Goal: Task Accomplishment & Management: Manage account settings

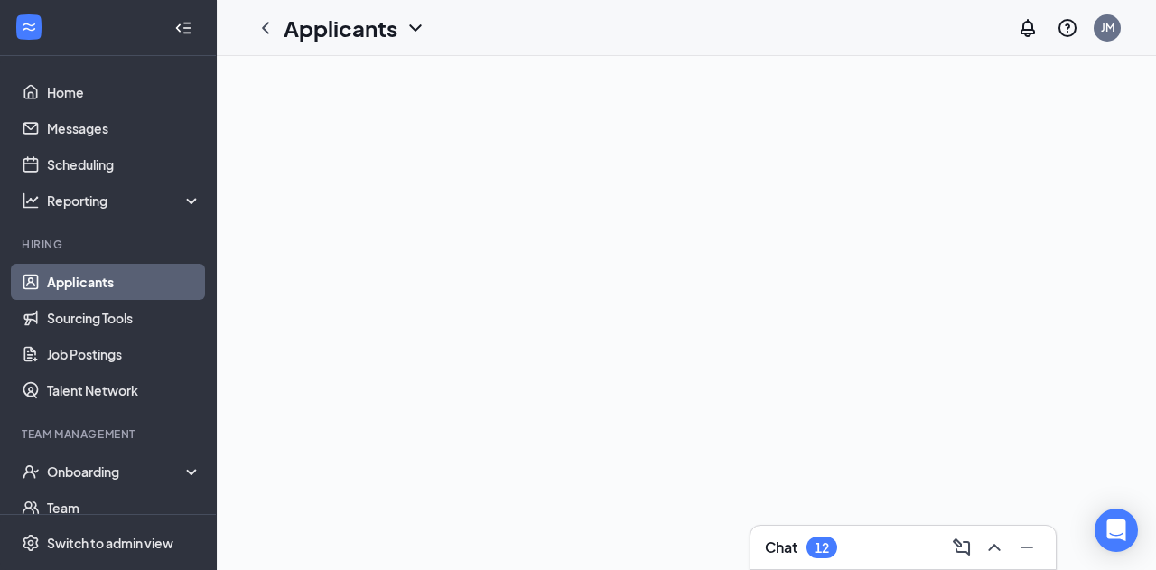
click at [483, 402] on div at bounding box center [686, 313] width 939 height 514
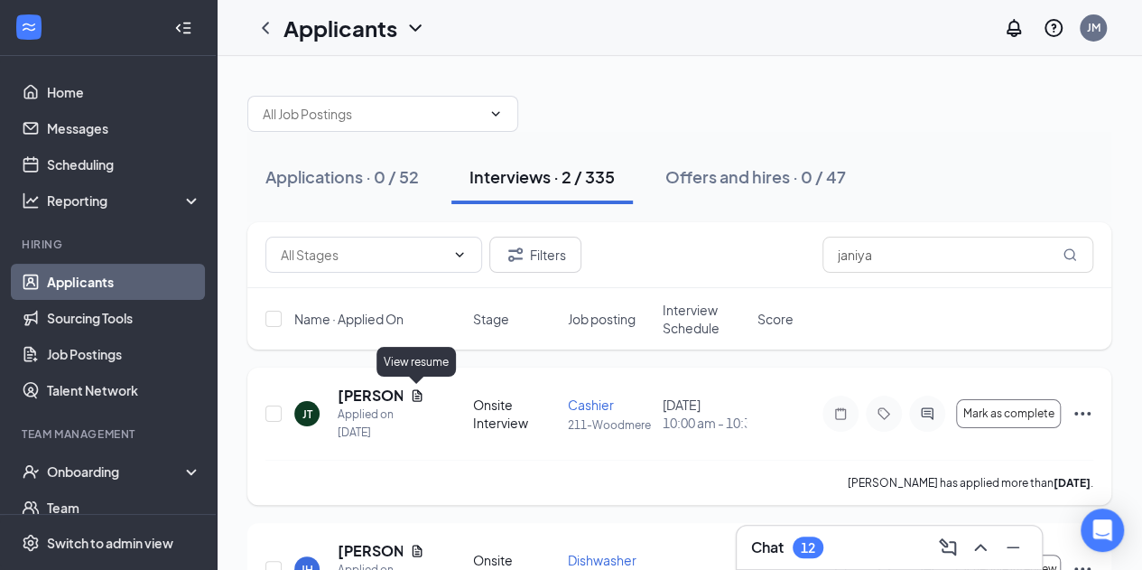
click at [418, 397] on icon "Document" at bounding box center [418, 395] width 10 height 12
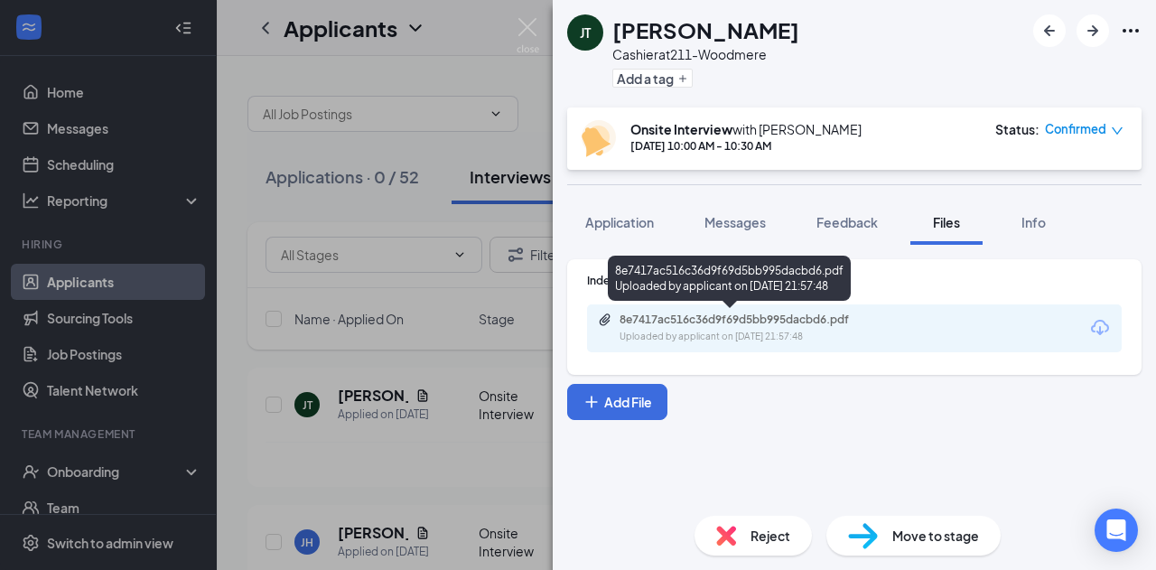
click at [754, 324] on div "8e7417ac516c36d9f69d5bb995dacbd6.pdf" at bounding box center [745, 319] width 253 height 14
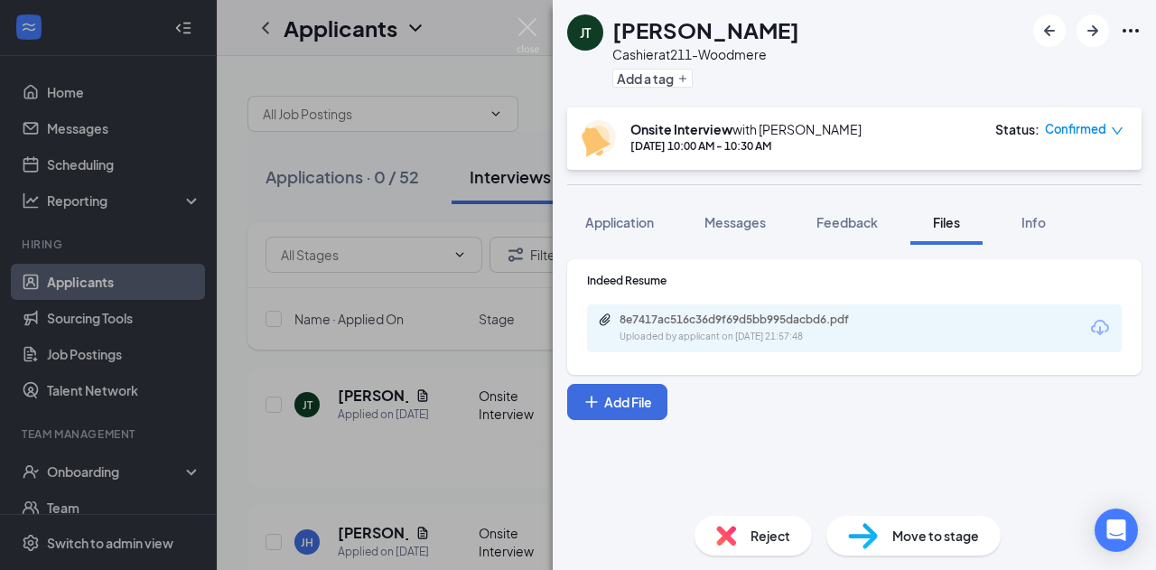
click at [934, 543] on span "Move to stage" at bounding box center [935, 536] width 87 height 20
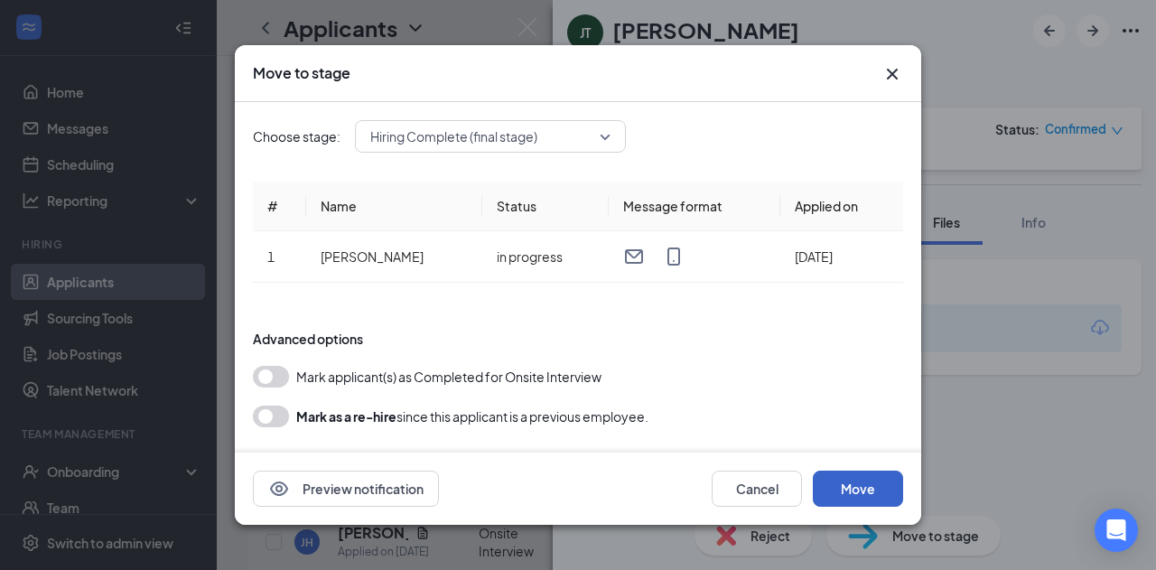
click at [833, 495] on button "Move" at bounding box center [858, 488] width 90 height 36
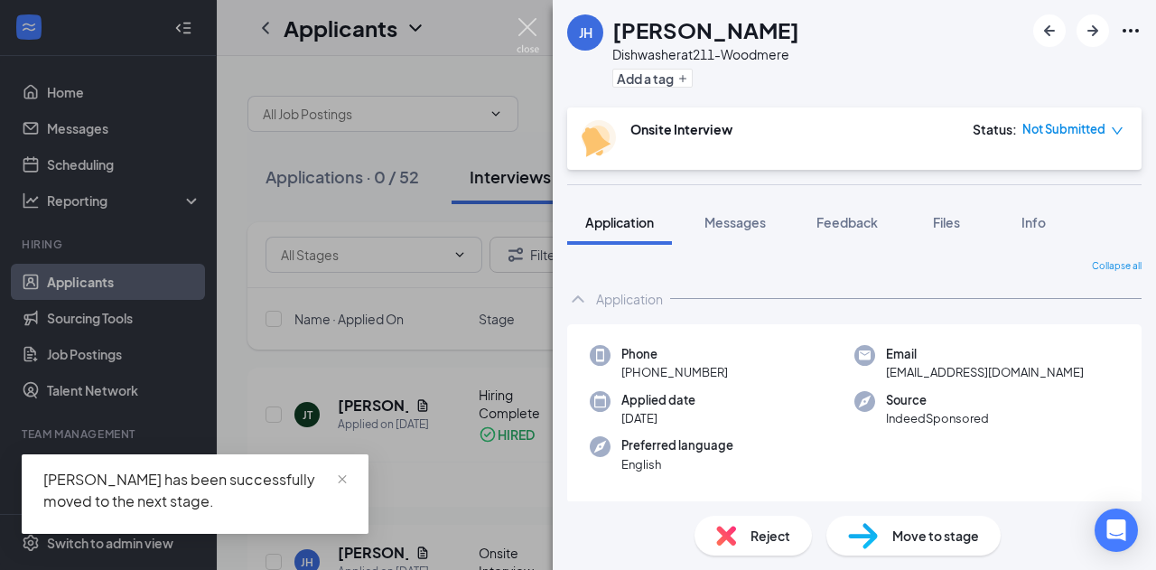
click at [524, 19] on img at bounding box center [527, 35] width 23 height 35
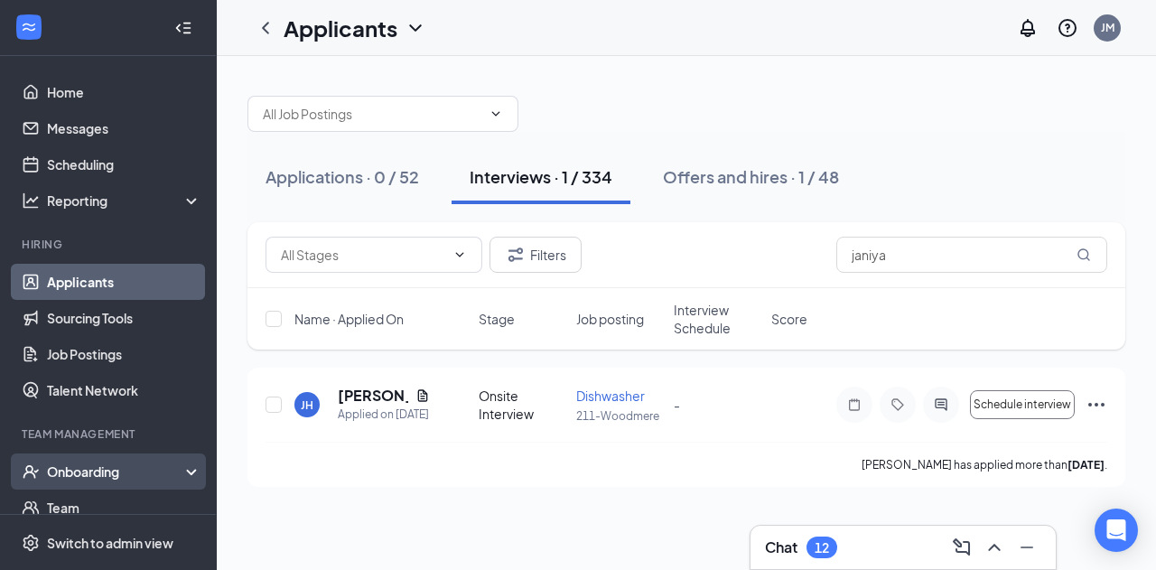
click at [114, 475] on div "Onboarding" at bounding box center [116, 471] width 139 height 18
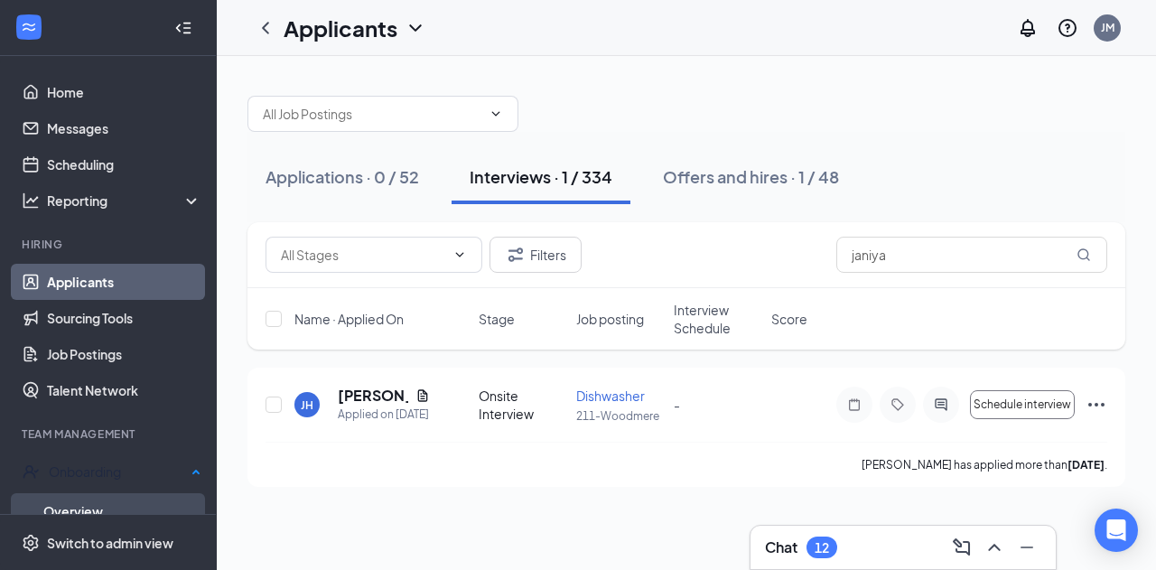
click at [108, 506] on link "Overview" at bounding box center [122, 511] width 158 height 36
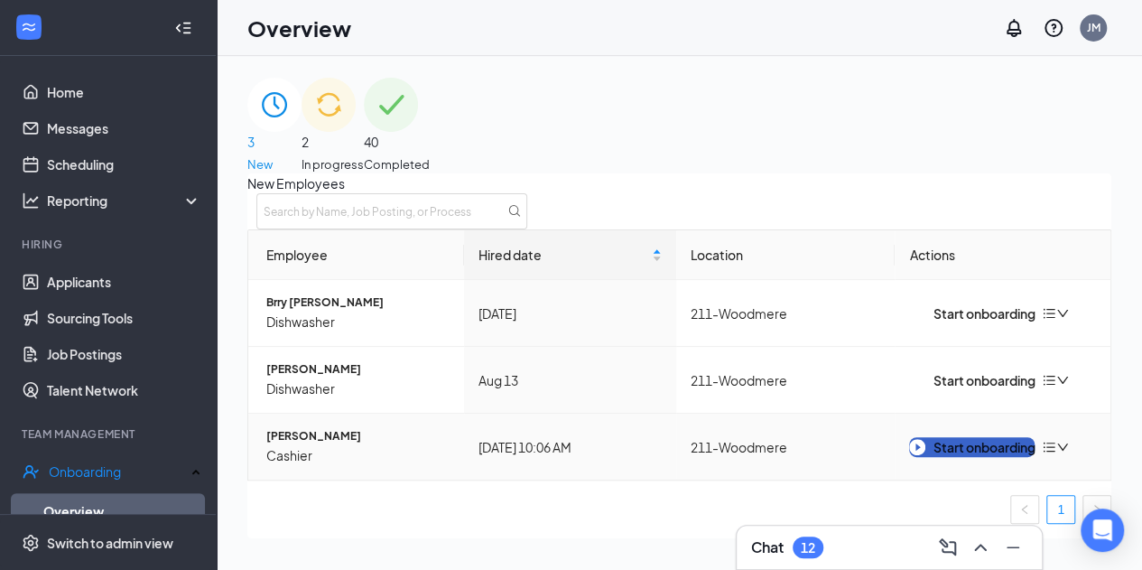
click at [934, 457] on button "Start onboarding" at bounding box center [972, 447] width 126 height 20
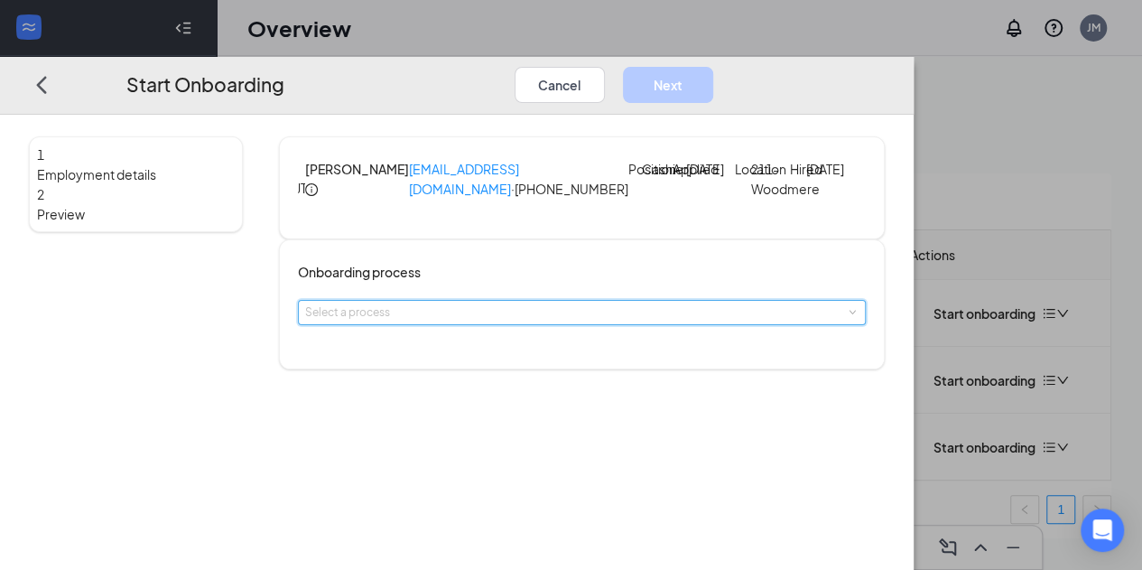
click at [848, 317] on span at bounding box center [852, 313] width 8 height 8
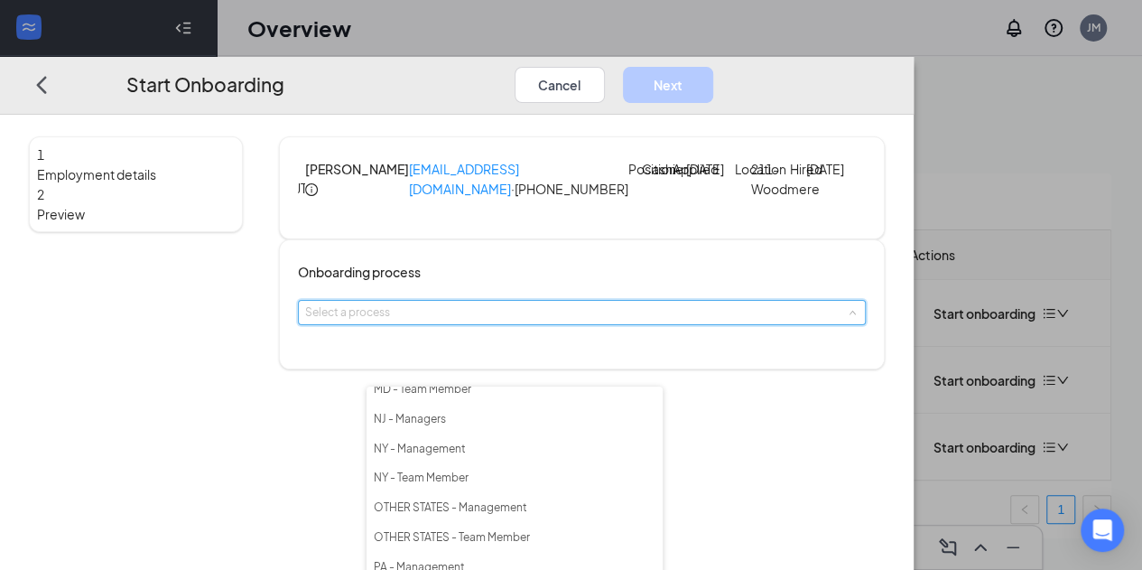
scroll to position [232, 0]
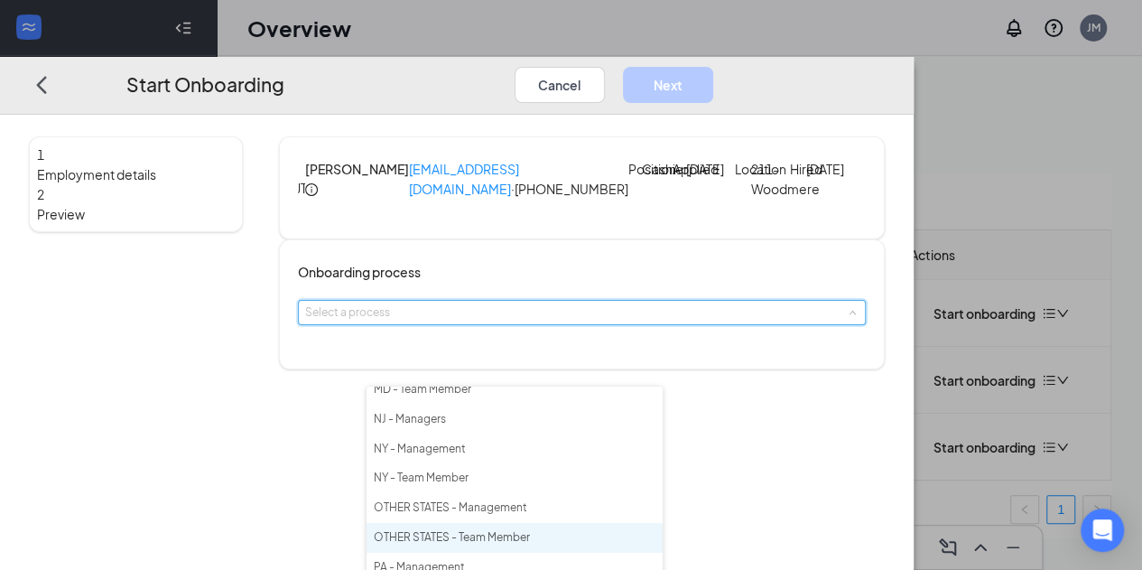
click at [530, 543] on span "OTHER STATES - Team Member" at bounding box center [452, 537] width 156 height 14
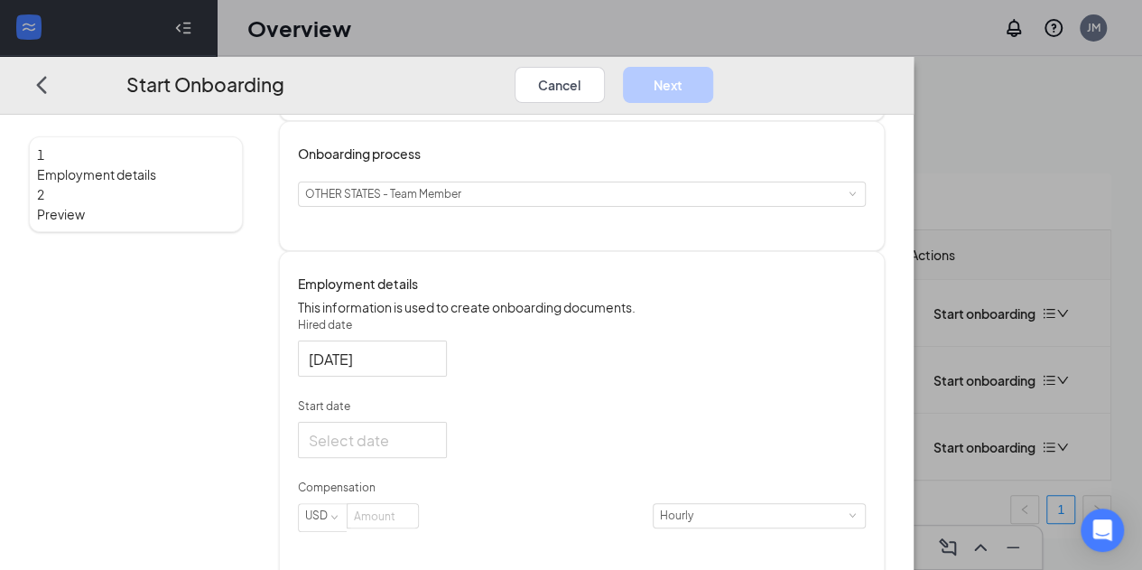
scroll to position [142, 0]
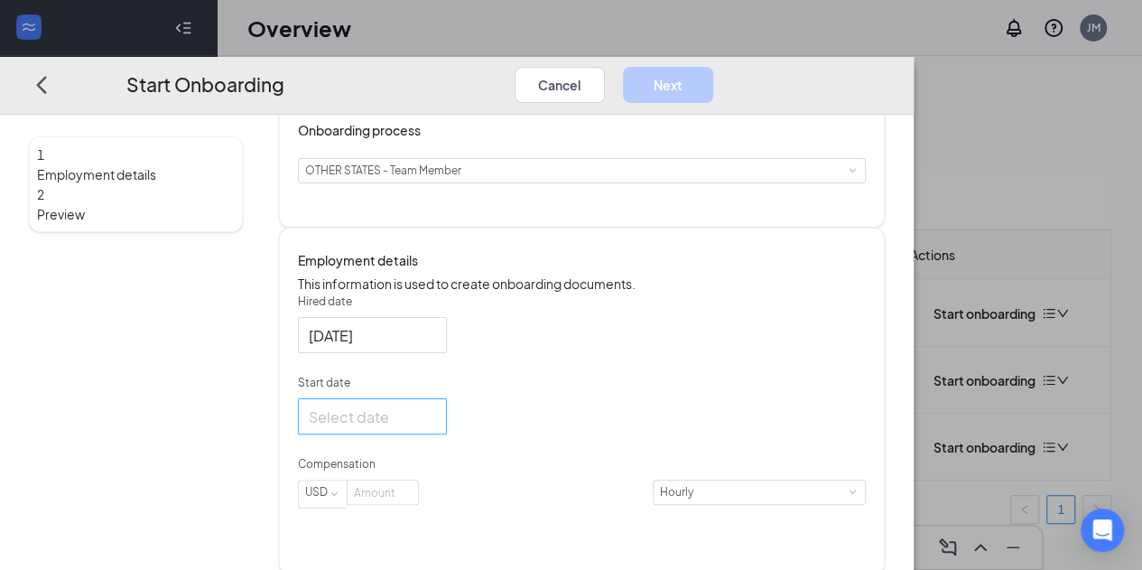
click at [436, 428] on div at bounding box center [372, 416] width 127 height 23
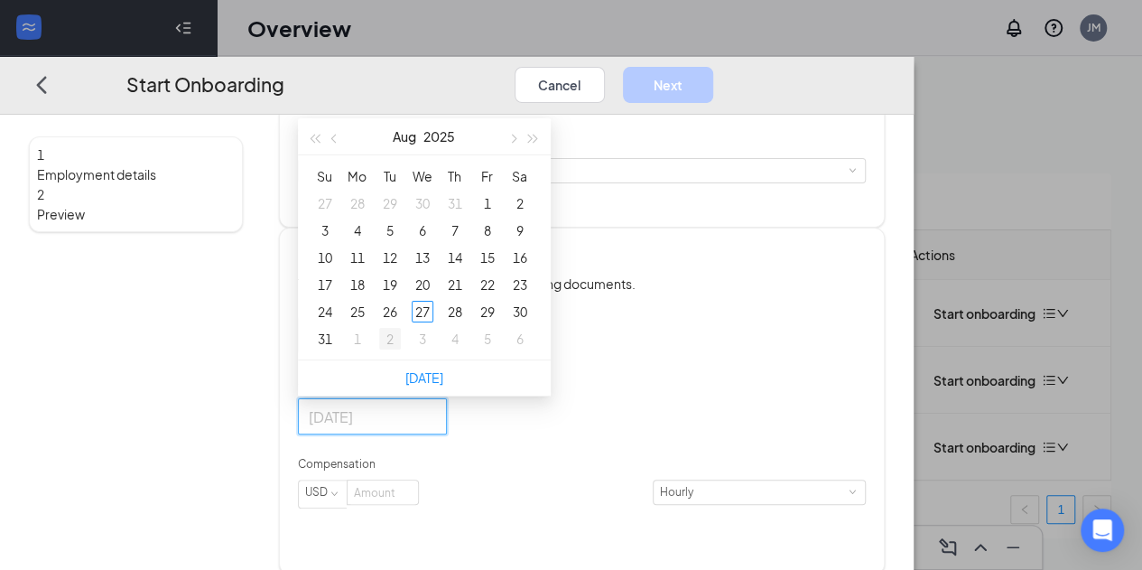
type input "[DATE]"
click at [401, 349] on div "2" at bounding box center [390, 339] width 22 height 22
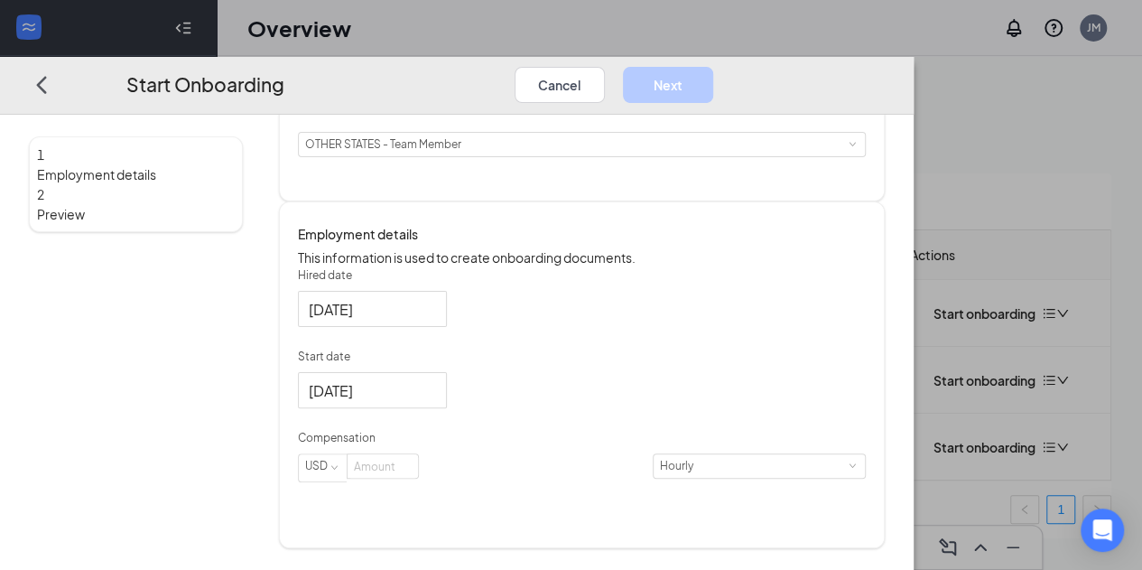
scroll to position [211, 0]
click at [418, 478] on input at bounding box center [383, 465] width 70 height 23
type input "13"
click at [713, 67] on button "Next" at bounding box center [668, 85] width 90 height 36
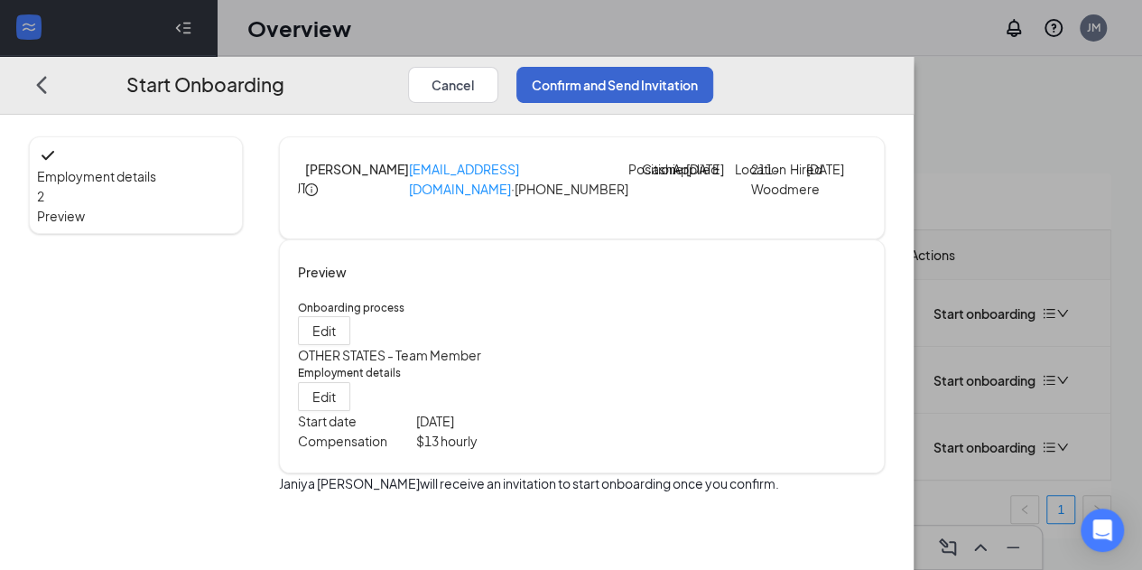
scroll to position [29, 0]
click at [713, 67] on button "Confirm and Send Invitation" at bounding box center [614, 85] width 197 height 36
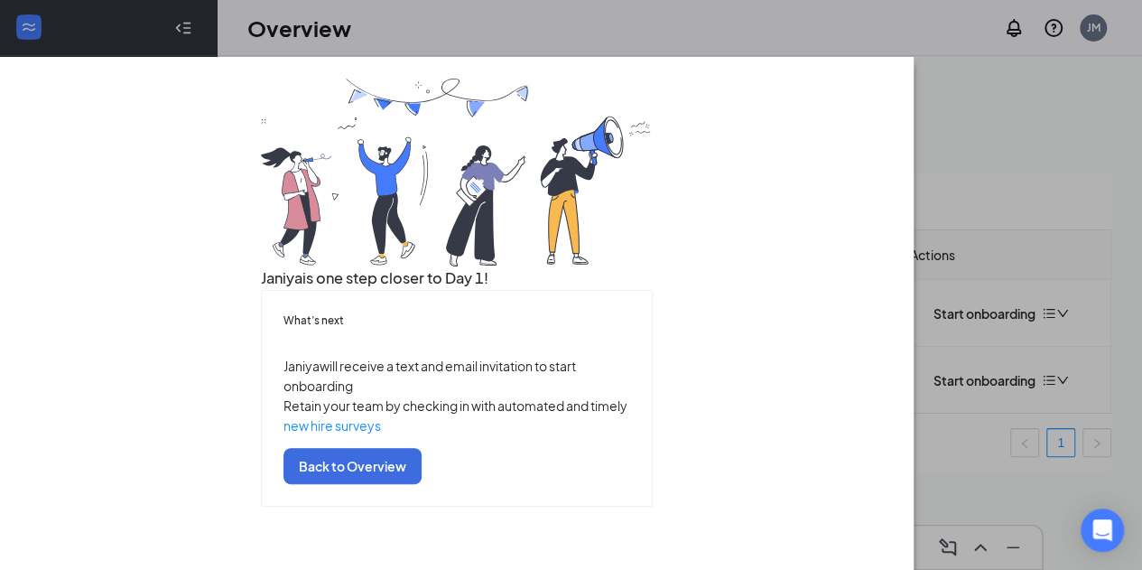
scroll to position [142, 0]
click at [422, 484] on button "Back to Overview" at bounding box center [353, 466] width 138 height 36
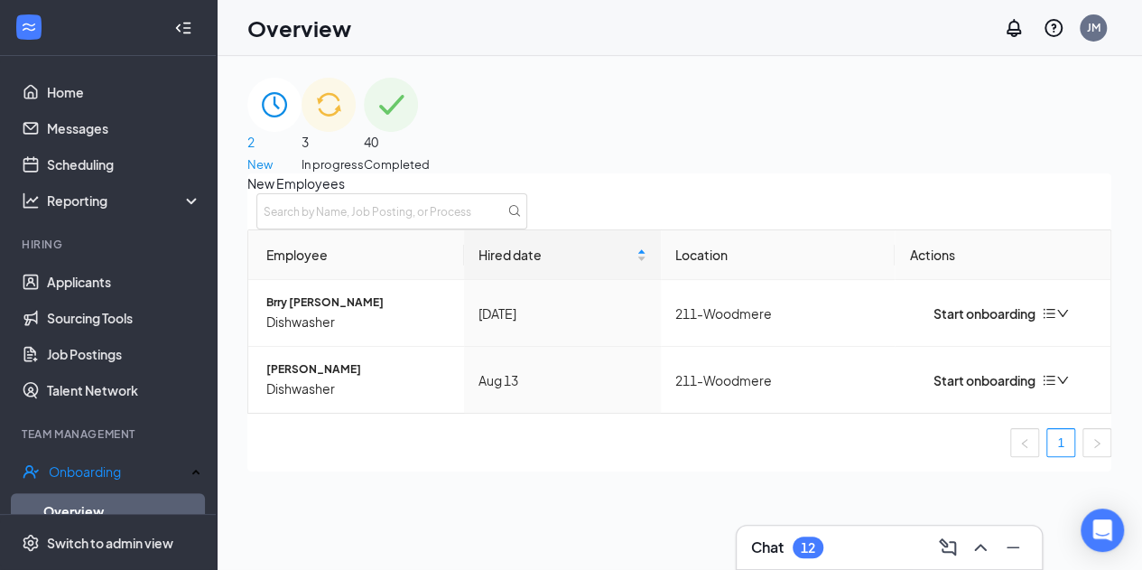
scroll to position [0, 0]
click at [364, 155] on span "In progress" at bounding box center [333, 164] width 62 height 18
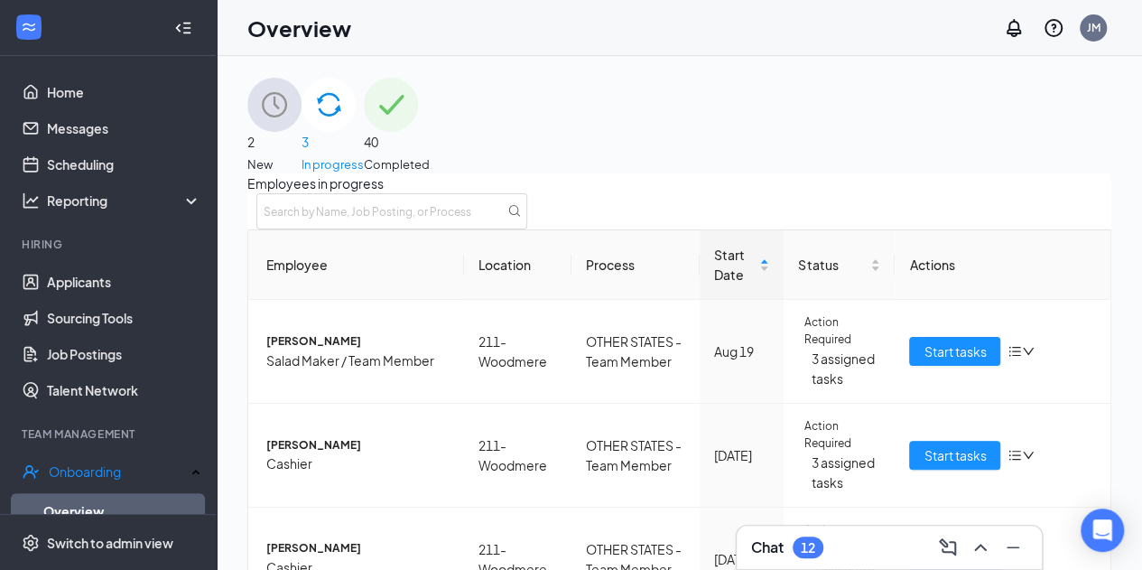
scroll to position [121, 0]
click at [924, 549] on span "Start tasks" at bounding box center [955, 559] width 62 height 20
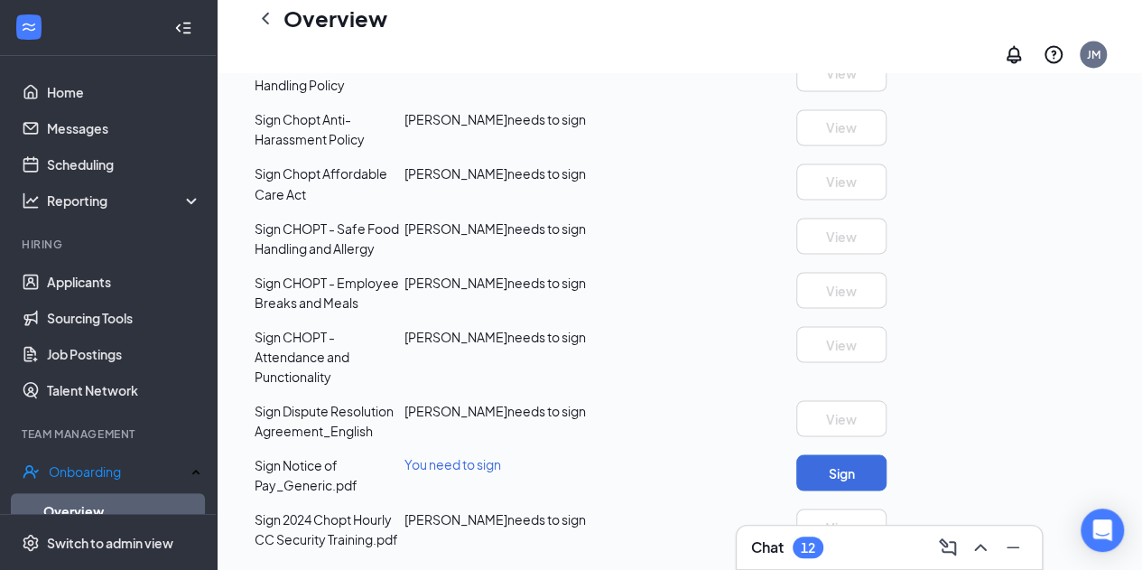
scroll to position [1696, 0]
click at [887, 454] on button "Sign" at bounding box center [841, 472] width 90 height 36
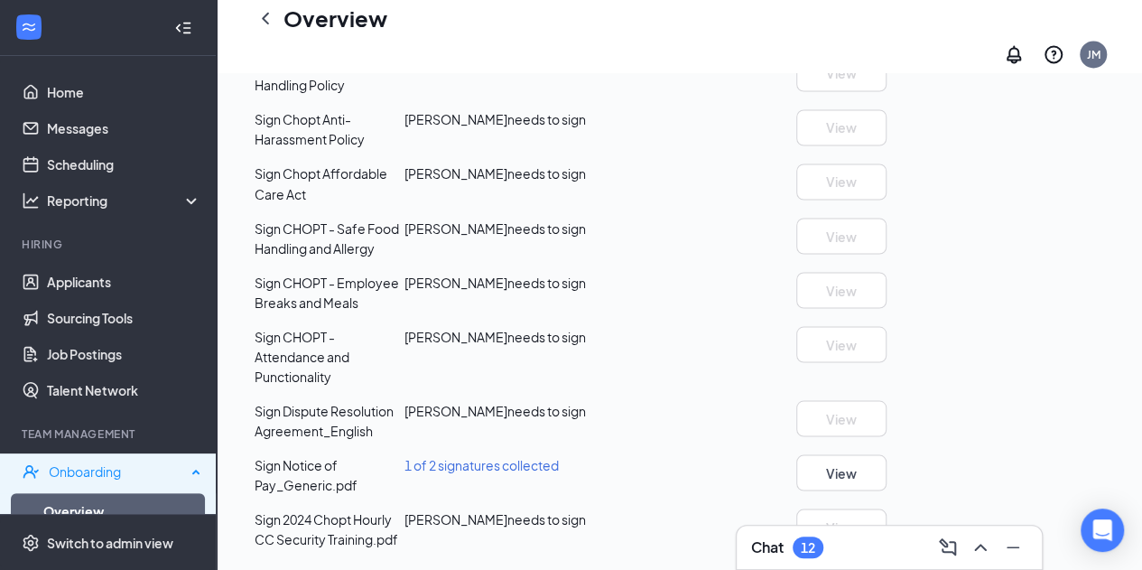
click at [88, 488] on div "Onboarding" at bounding box center [108, 471] width 217 height 36
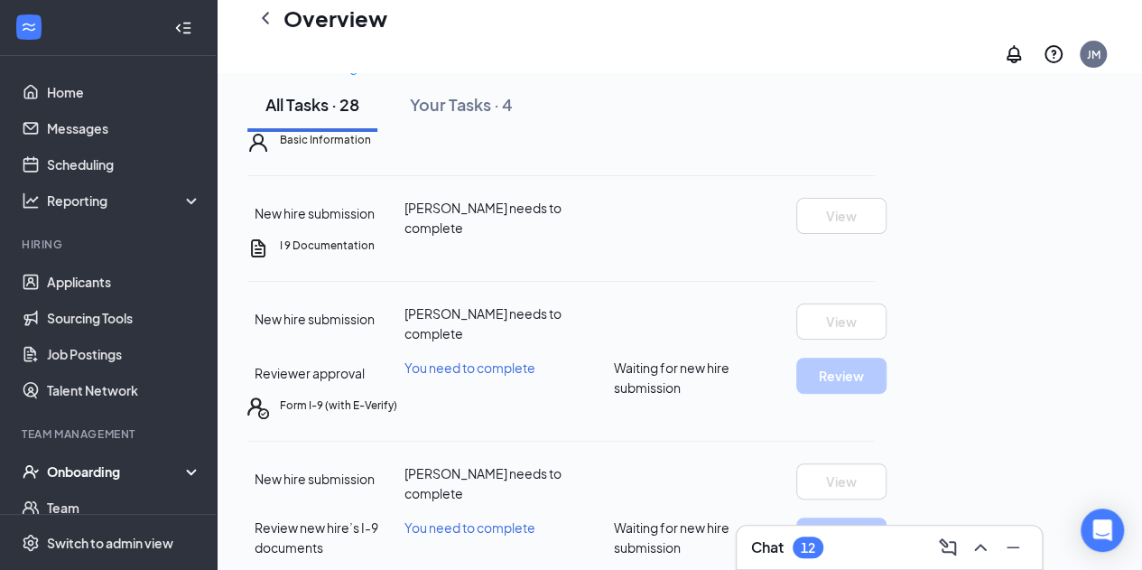
scroll to position [0, 0]
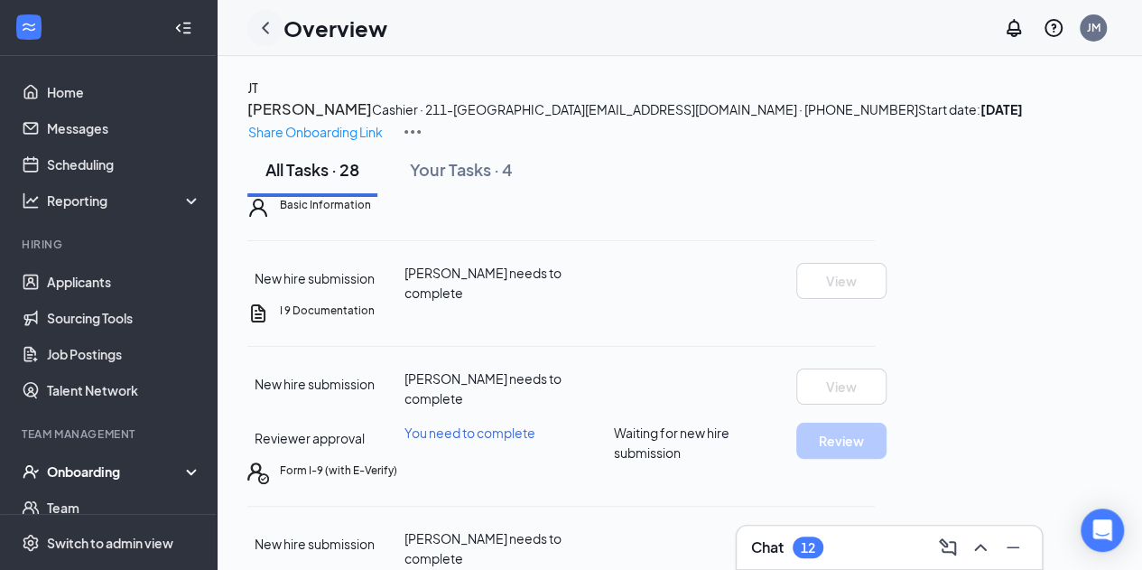
click at [256, 37] on icon "ChevronLeft" at bounding box center [266, 28] width 22 height 22
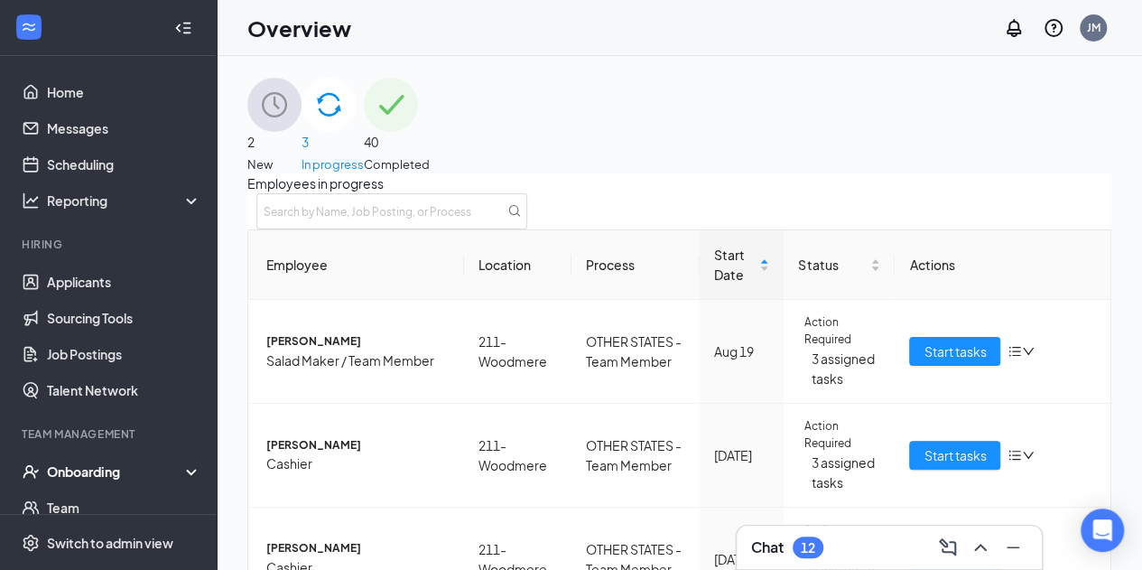
click at [418, 116] on img at bounding box center [391, 105] width 54 height 54
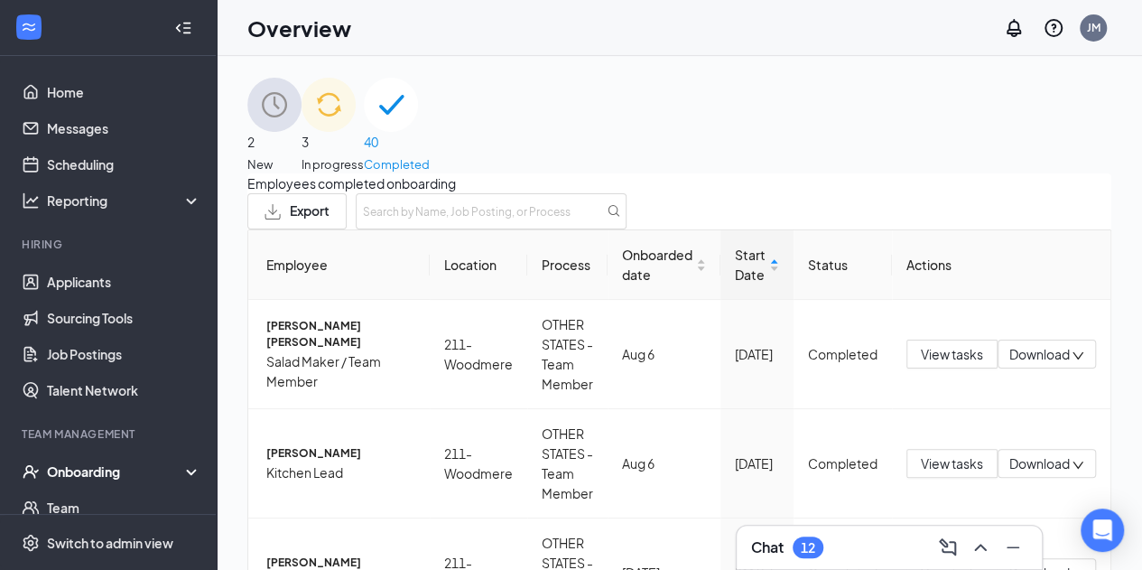
scroll to position [905, 0]
click at [1024, 546] on button at bounding box center [1013, 547] width 29 height 29
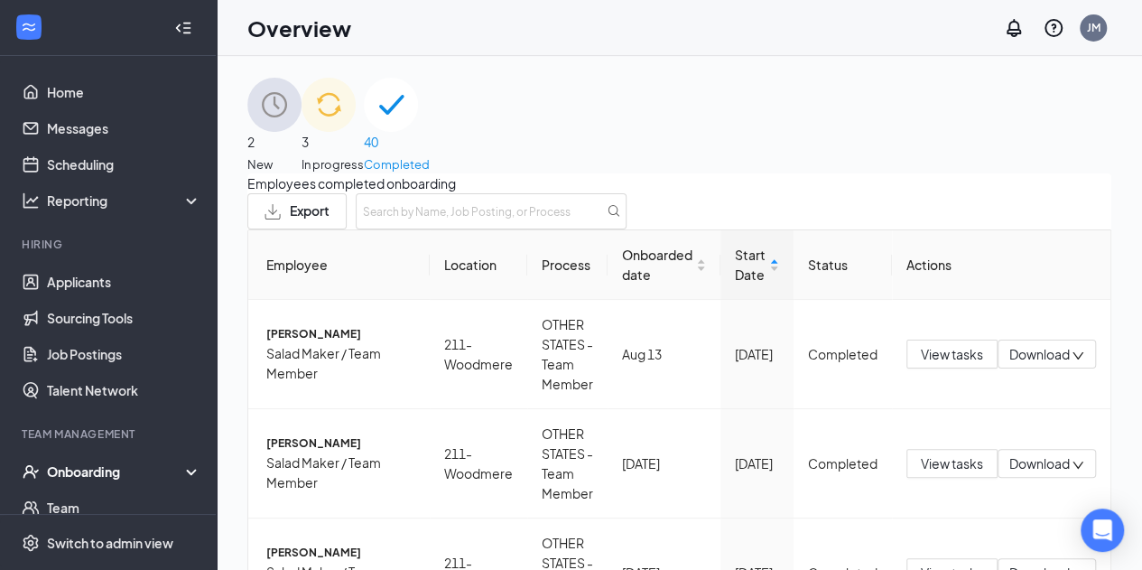
scroll to position [237, 0]
click at [299, 452] on span "Salad Maker / Team Member" at bounding box center [340, 472] width 149 height 40
